Goal: Task Accomplishment & Management: Use online tool/utility

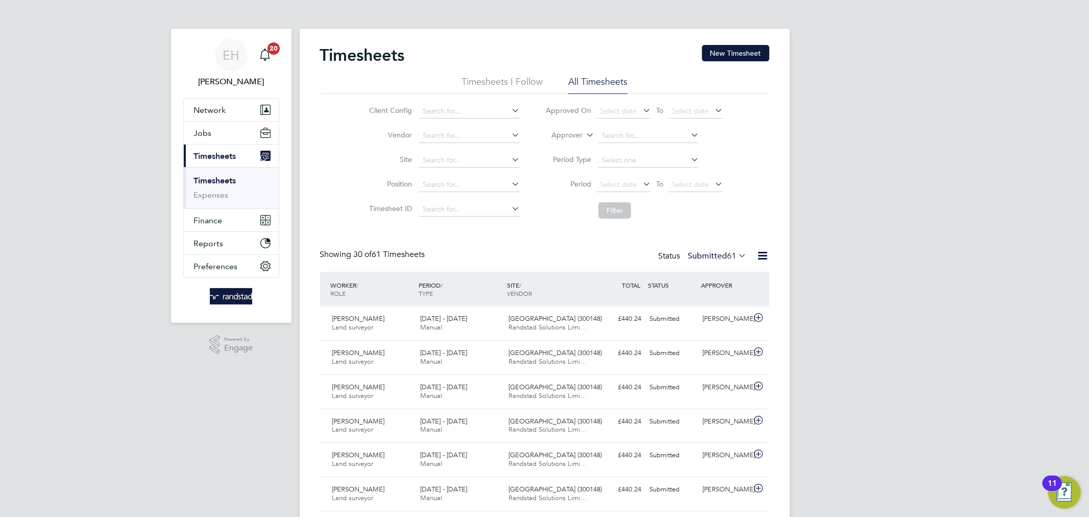
click at [580, 81] on li "All Timesheets" at bounding box center [597, 85] width 59 height 18
click at [584, 136] on icon at bounding box center [584, 132] width 0 height 9
click at [577, 146] on li "Worker" at bounding box center [558, 146] width 51 height 13
click at [626, 133] on input at bounding box center [648, 136] width 101 height 14
type input "[PERSON_NAME]"
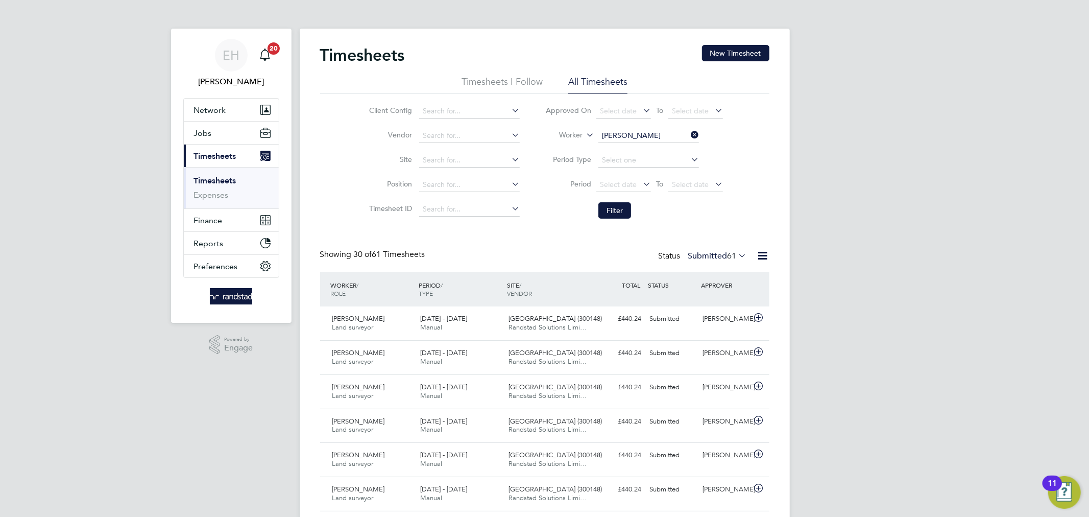
click at [689, 133] on icon at bounding box center [689, 135] width 0 height 14
click at [658, 138] on input at bounding box center [648, 136] width 101 height 14
type input "[PERSON_NAME]"
click at [615, 207] on button "Filter" at bounding box center [614, 210] width 33 height 16
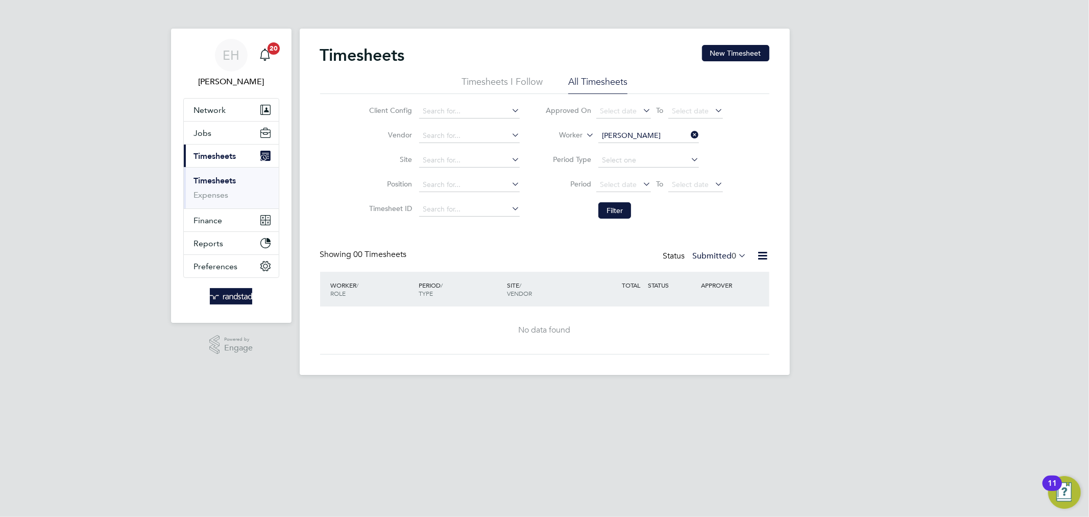
click at [716, 256] on label "Submitted 0" at bounding box center [720, 256] width 54 height 10
click at [715, 268] on li "All" at bounding box center [717, 274] width 47 height 14
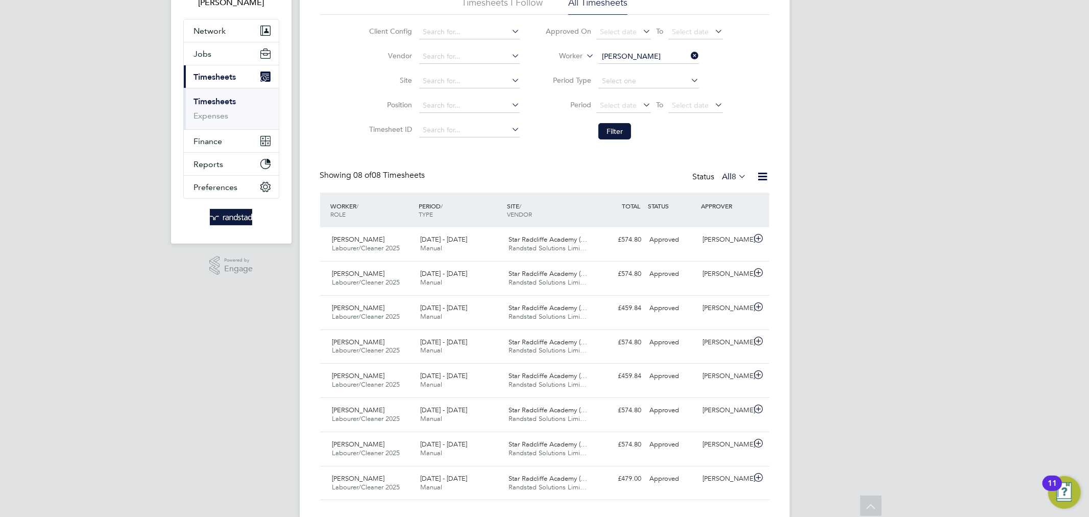
scroll to position [81, 0]
click at [629, 244] on div "£574.80 Approved" at bounding box center [619, 238] width 53 height 17
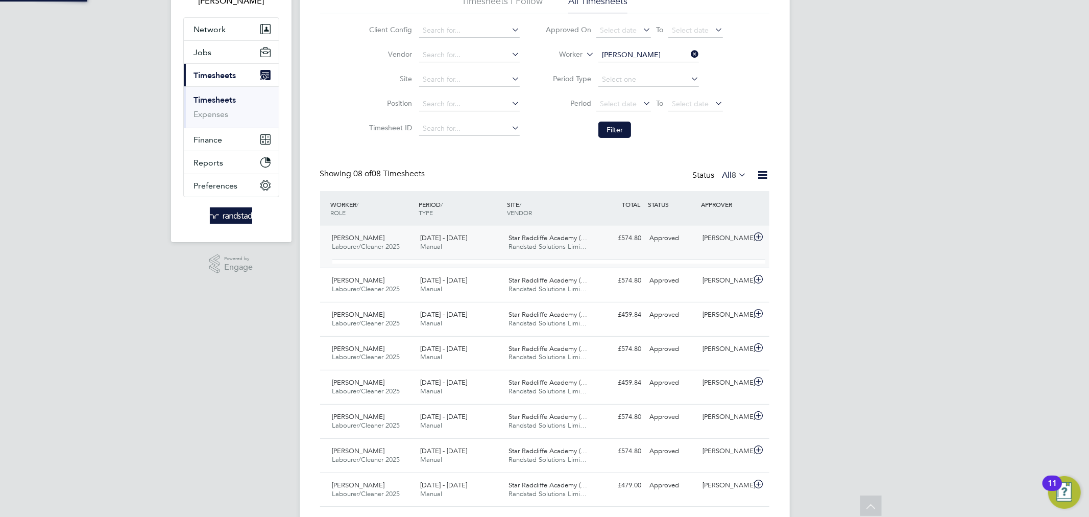
scroll to position [17, 100]
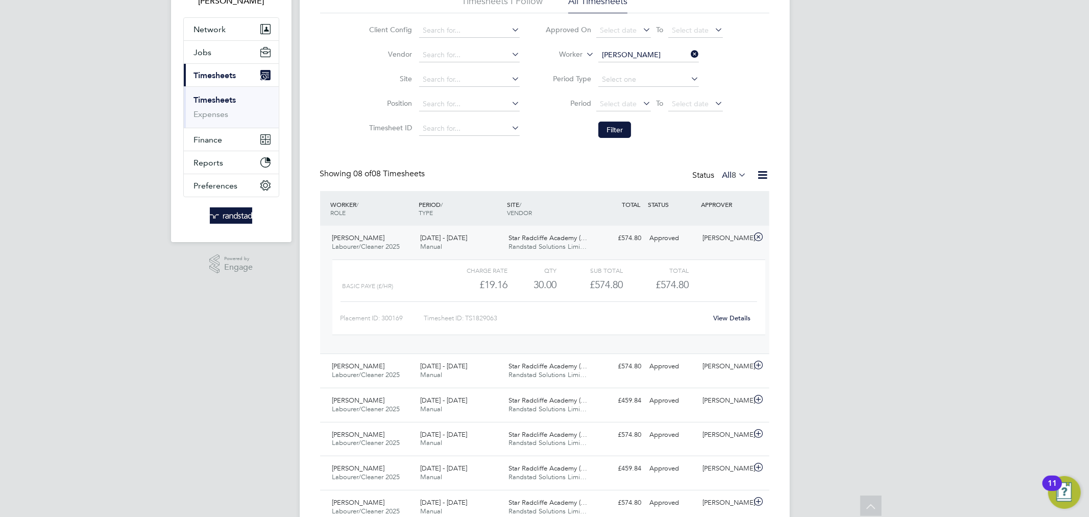
click at [689, 49] on icon at bounding box center [689, 54] width 0 height 14
click at [652, 55] on input at bounding box center [648, 55] width 101 height 14
type input "[PERSON_NAME]"
click at [604, 55] on input at bounding box center [648, 55] width 101 height 14
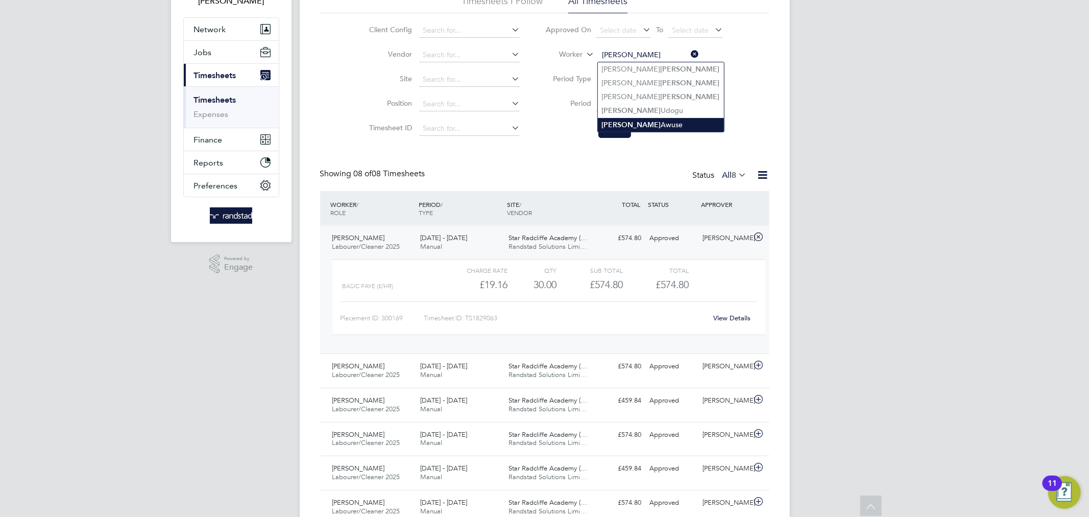
click at [636, 119] on li "[PERSON_NAME] Awuse" at bounding box center [661, 125] width 126 height 14
type input "[PERSON_NAME] Awuse"
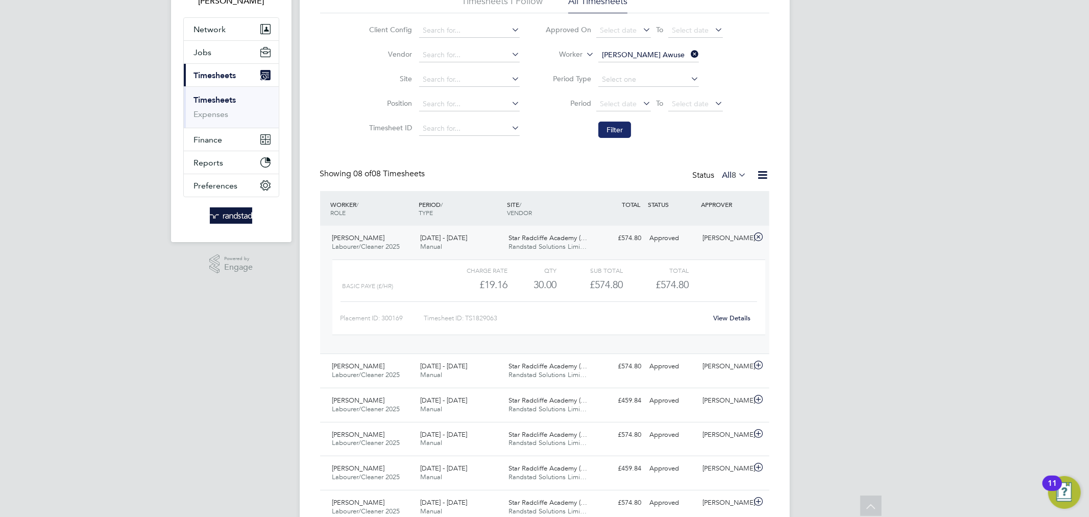
click at [626, 127] on button "Filter" at bounding box center [614, 130] width 33 height 16
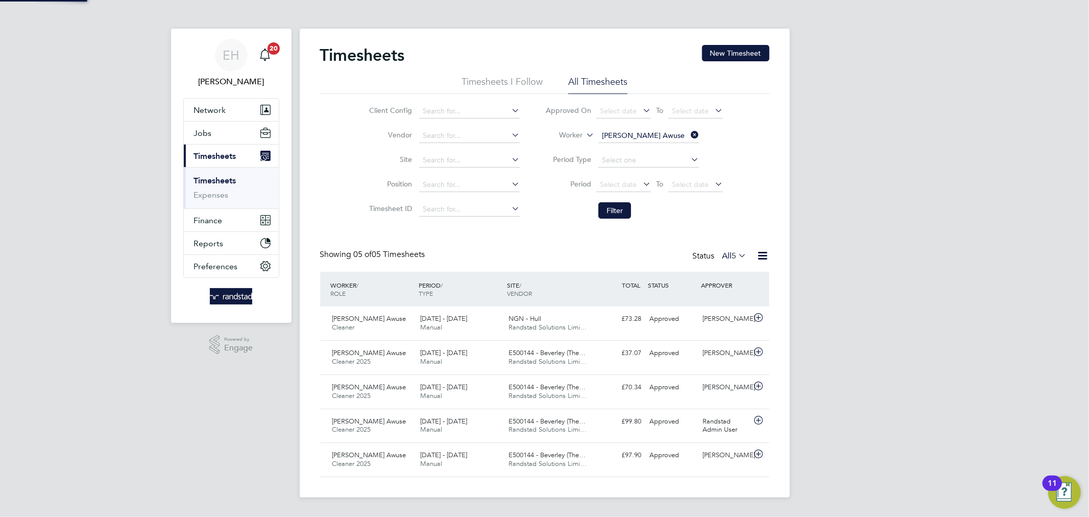
scroll to position [5, 6]
click at [498, 334] on div "[DATE] - [DATE] Manual" at bounding box center [460, 323] width 88 height 26
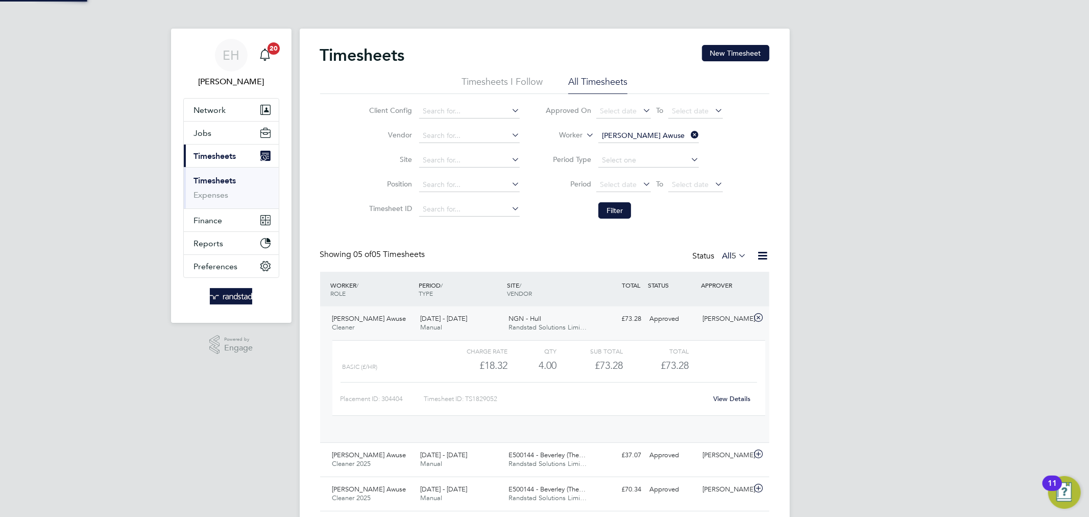
scroll to position [17, 100]
